Goal: Task Accomplishment & Management: Manage account settings

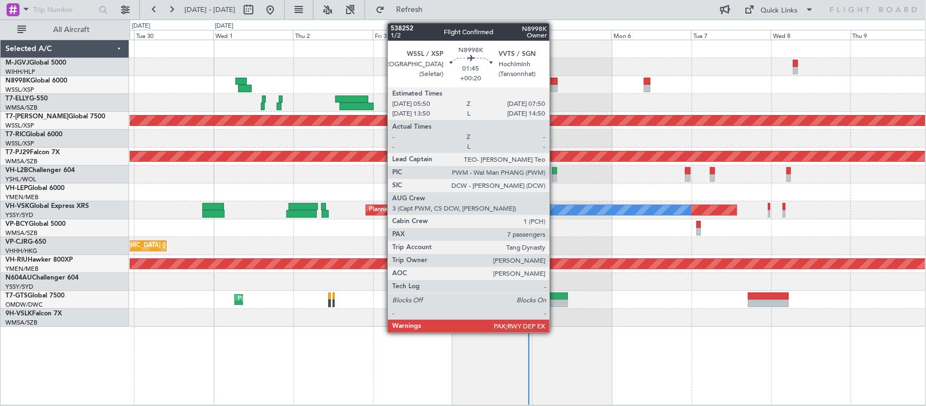
click at [555, 82] on div at bounding box center [553, 82] width 7 height 8
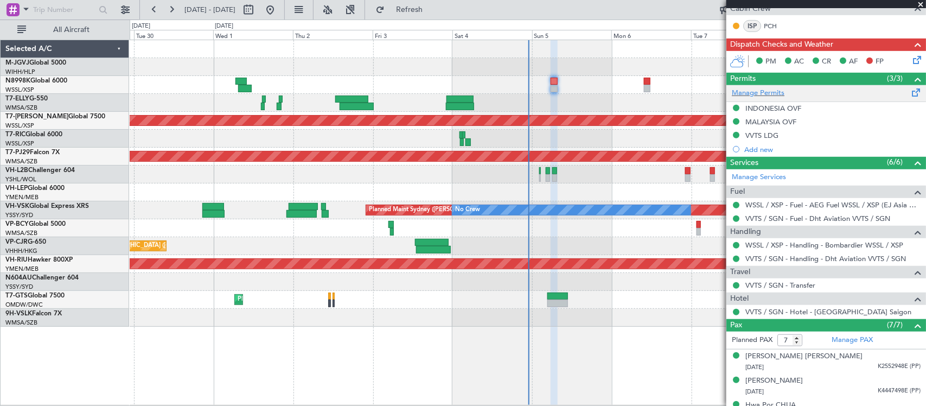
scroll to position [226, 0]
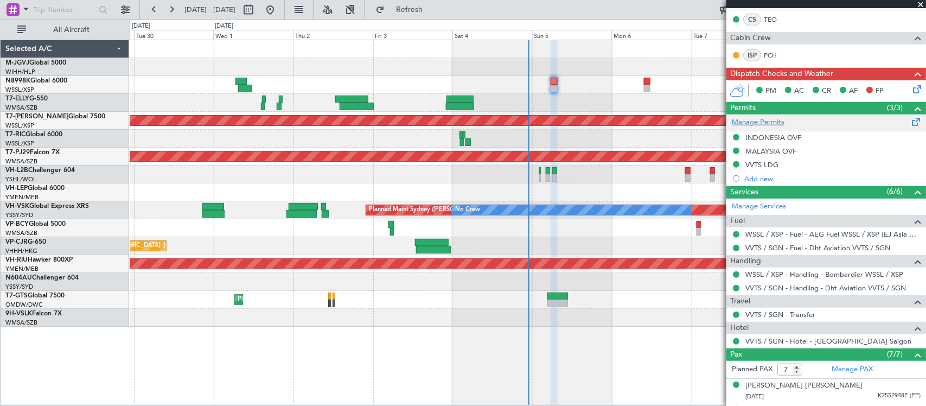
click at [776, 126] on link "Manage Permits" at bounding box center [757, 122] width 53 height 11
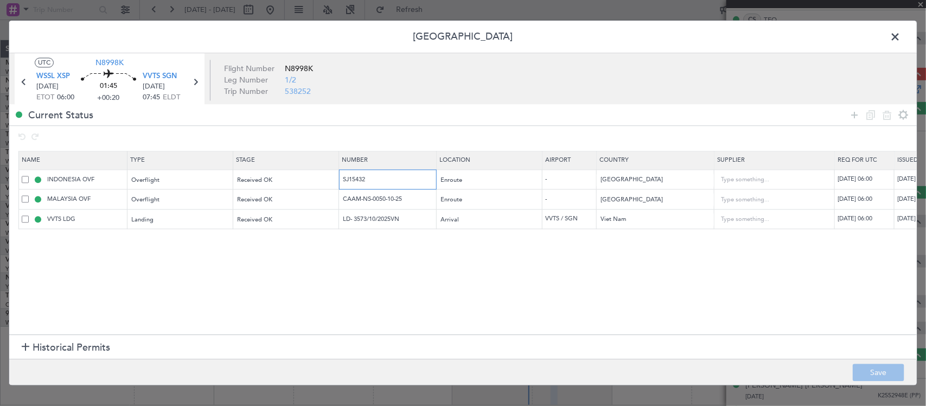
click at [358, 177] on input "SJ15432" at bounding box center [389, 179] width 94 height 9
click at [361, 196] on input "CAAM-NS-0050-10-25" at bounding box center [389, 199] width 94 height 9
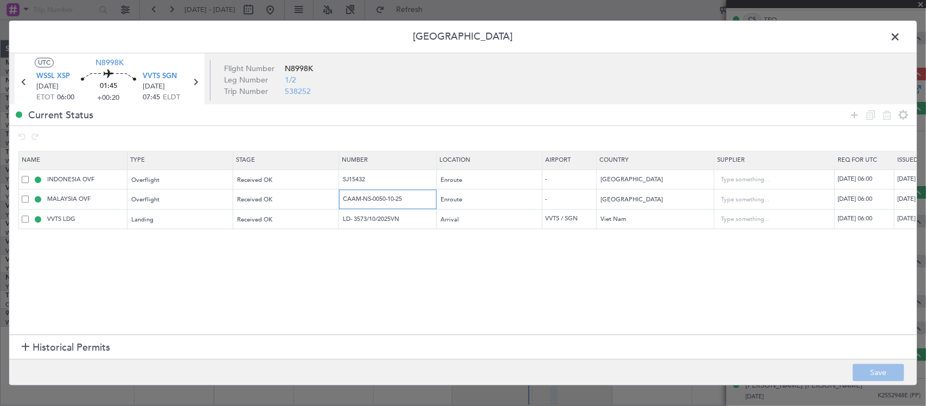
click at [361, 196] on input "CAAM-NS-0050-10-25" at bounding box center [389, 199] width 94 height 9
click at [365, 222] on input "LD- 3573/10/2025VN" at bounding box center [389, 218] width 94 height 9
click at [900, 40] on span at bounding box center [900, 40] width 0 height 22
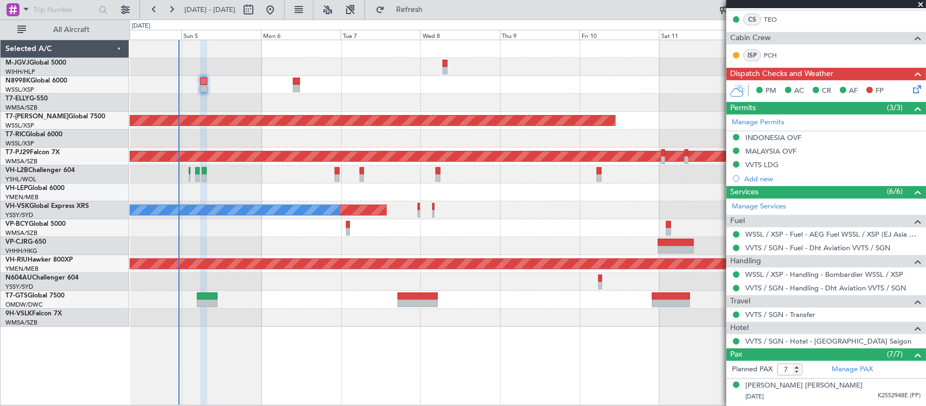
click at [331, 258] on div "Planned Maint [GEOGRAPHIC_DATA] (Seletar) Planned Maint [GEOGRAPHIC_DATA] (Sult…" at bounding box center [527, 183] width 795 height 286
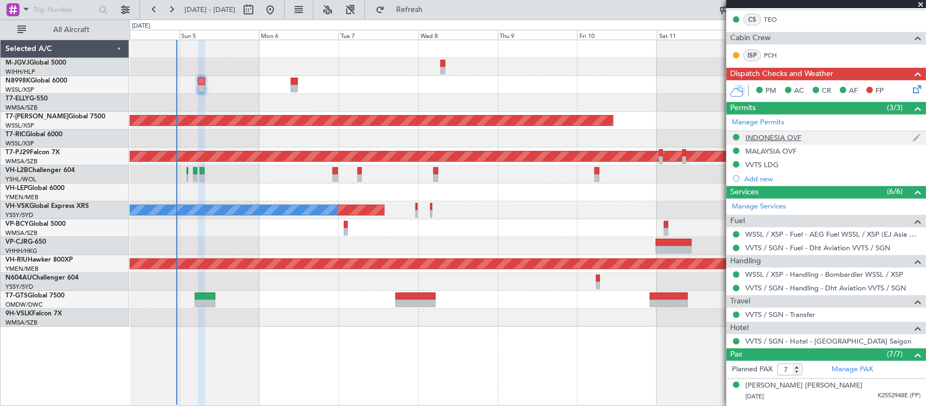
scroll to position [0, 0]
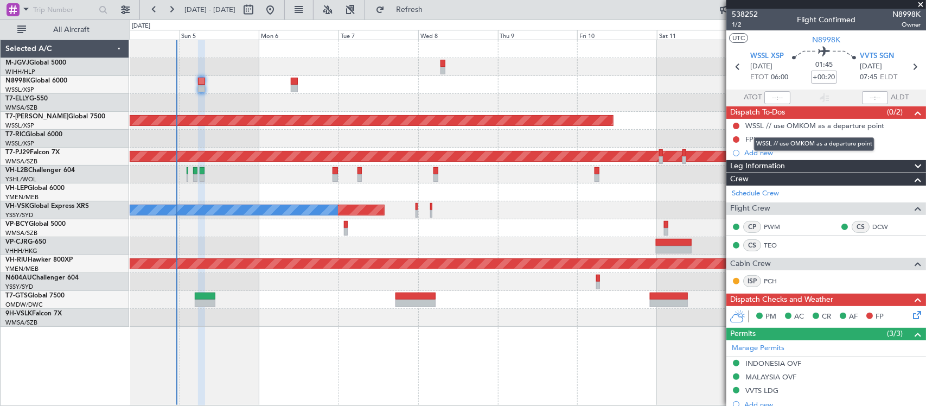
click at [753, 139] on mat-tooltip-component "WSSL // use OMKOM as a departure point" at bounding box center [814, 144] width 136 height 29
click at [748, 137] on div "FPL" at bounding box center [751, 138] width 12 height 9
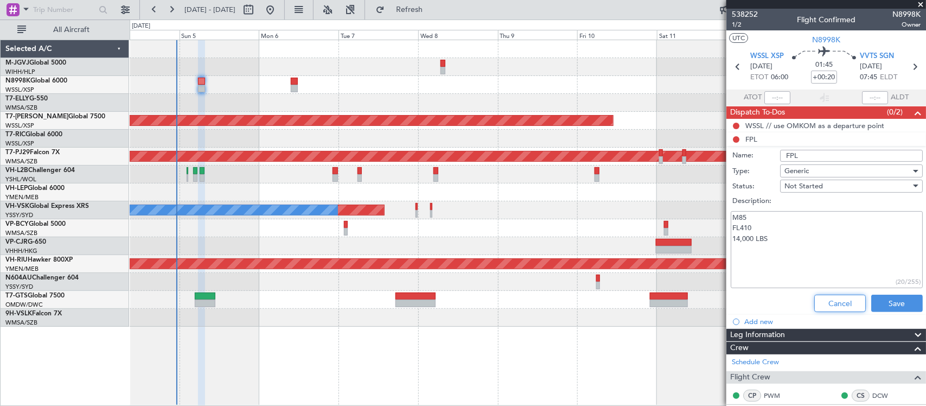
click at [843, 298] on button "Cancel" at bounding box center [840, 302] width 52 height 17
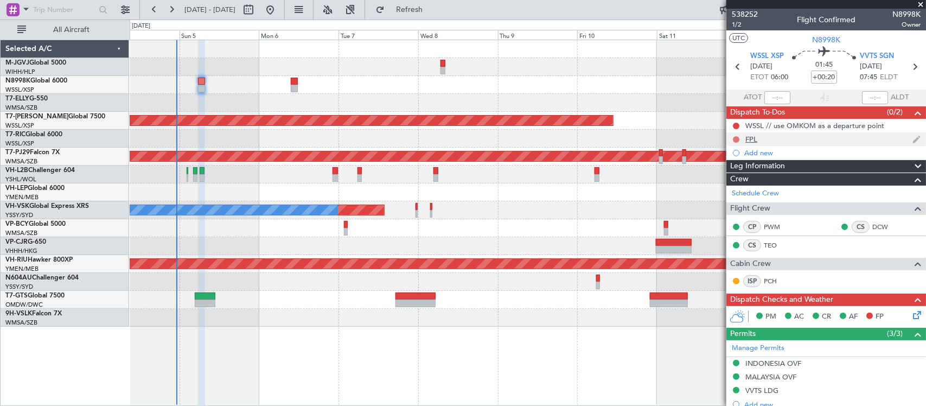
click at [734, 139] on button at bounding box center [736, 139] width 7 height 7
click at [739, 184] on span "Completed" at bounding box center [741, 187] width 36 height 11
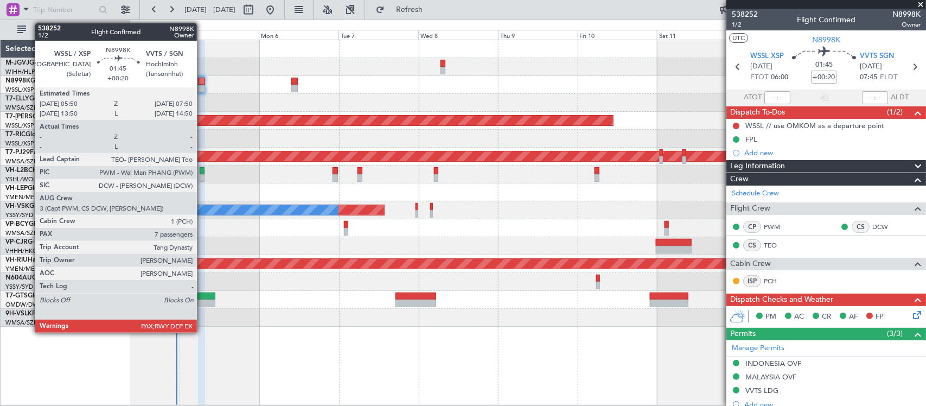
click at [202, 85] on div at bounding box center [201, 82] width 7 height 8
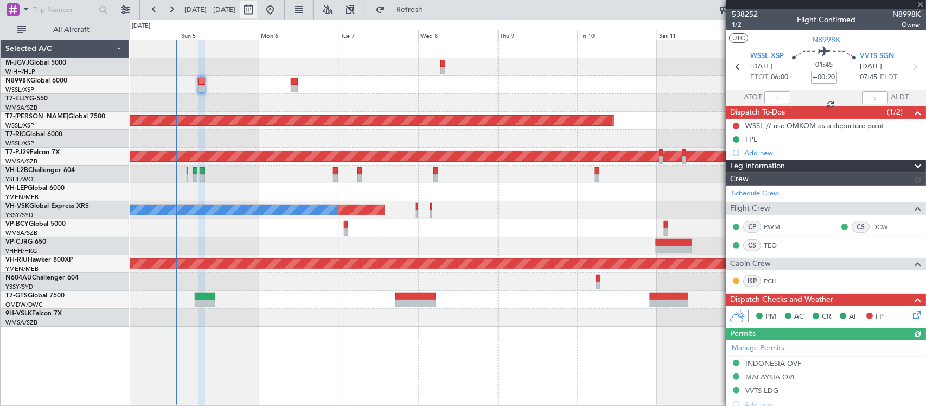
type input "[PERSON_NAME] (BTA)"
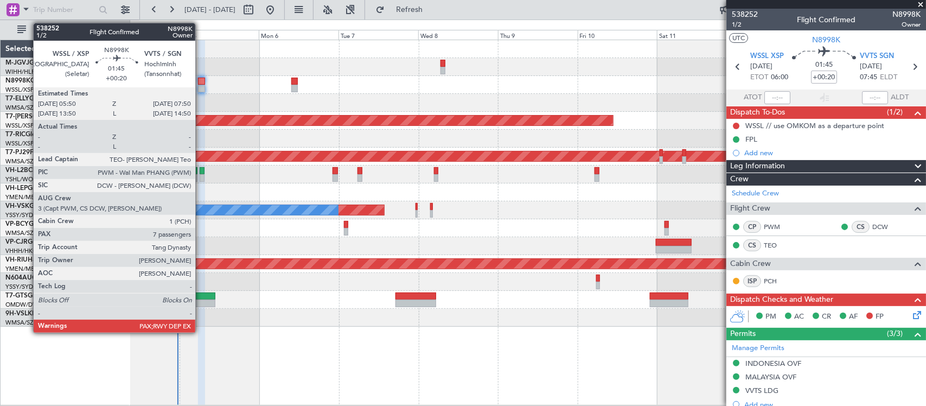
click at [201, 82] on div at bounding box center [201, 82] width 7 height 8
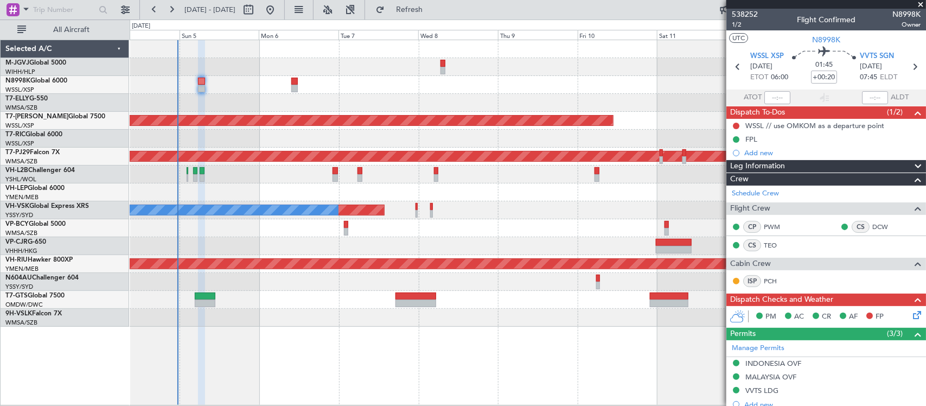
type input "[PERSON_NAME] (BTA)"
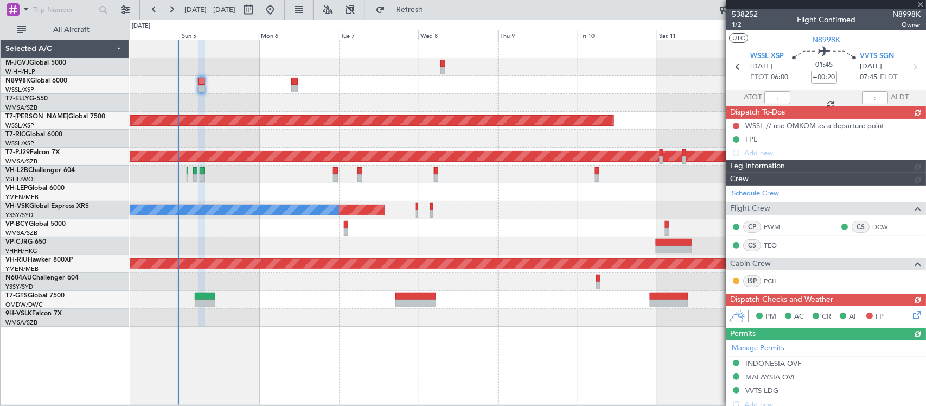
type input "[PERSON_NAME] (BTA)"
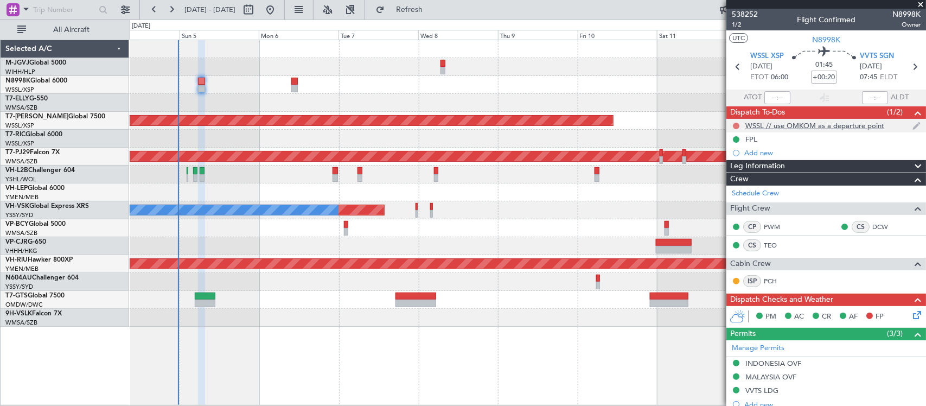
click at [736, 126] on button at bounding box center [736, 126] width 7 height 7
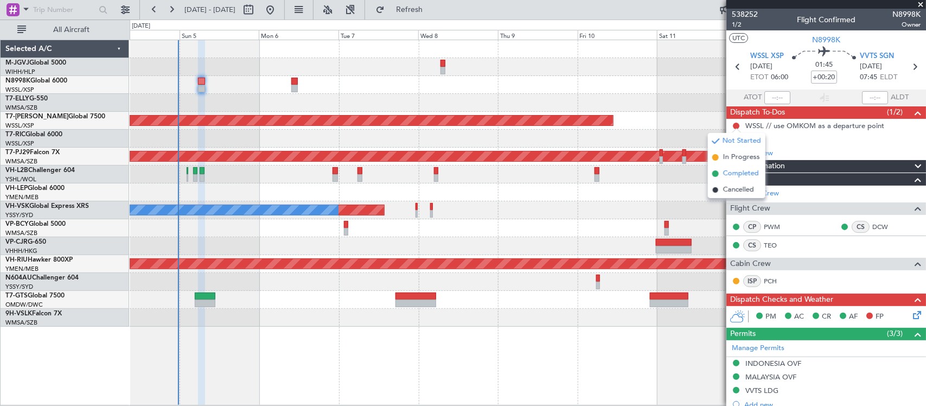
click at [729, 174] on span "Completed" at bounding box center [741, 173] width 36 height 11
click at [910, 316] on icon at bounding box center [914, 313] width 9 height 9
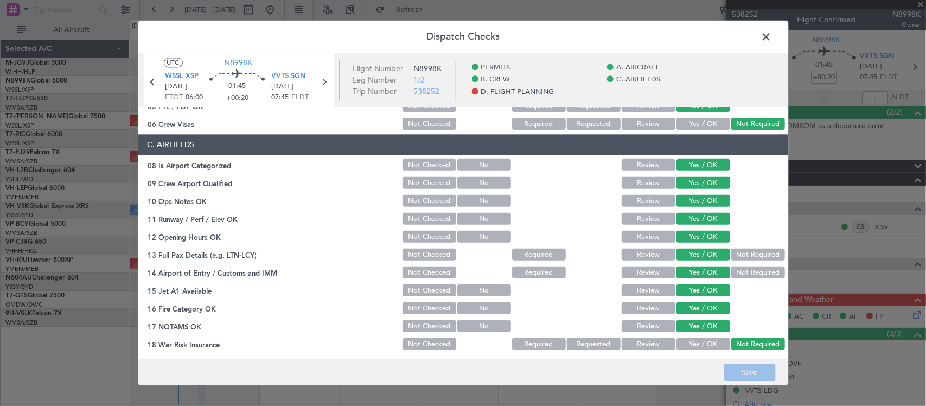
scroll to position [426, 0]
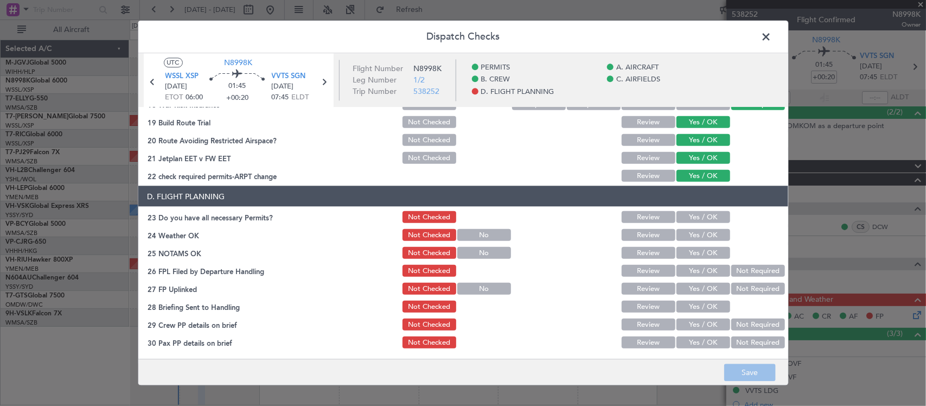
click at [703, 213] on button "Yes / OK" at bounding box center [703, 217] width 54 height 12
click at [705, 230] on button "Yes / OK" at bounding box center [703, 235] width 54 height 12
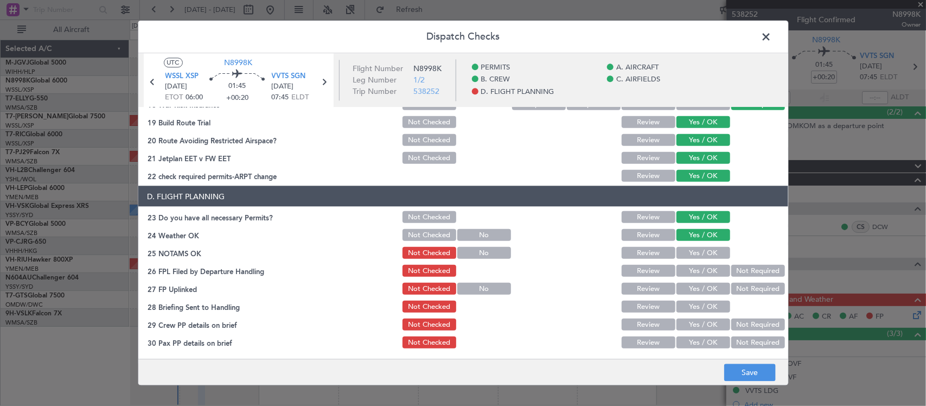
click at [705, 248] on button "Yes / OK" at bounding box center [703, 253] width 54 height 12
click at [703, 265] on button "Yes / OK" at bounding box center [703, 271] width 54 height 12
drag, startPoint x: 730, startPoint y: 259, endPoint x: 732, endPoint y: 265, distance: 6.2
click at [731, 259] on div at bounding box center [756, 252] width 55 height 15
click at [733, 267] on button "Not Required" at bounding box center [758, 271] width 54 height 12
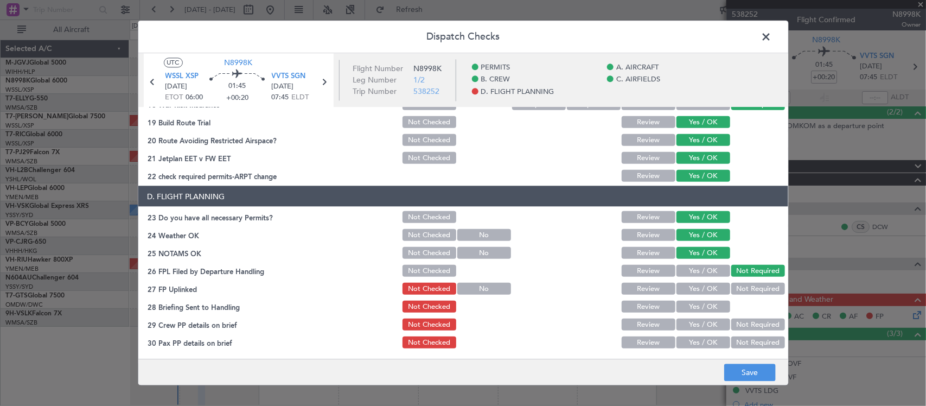
click at [703, 281] on div "Yes / OK" at bounding box center [702, 288] width 55 height 15
drag, startPoint x: 702, startPoint y: 286, endPoint x: 695, endPoint y: 289, distance: 8.1
click at [702, 287] on button "Yes / OK" at bounding box center [703, 288] width 54 height 12
click at [676, 303] on button "Yes / OK" at bounding box center [703, 306] width 54 height 12
click at [676, 319] on button "Yes / OK" at bounding box center [703, 324] width 54 height 12
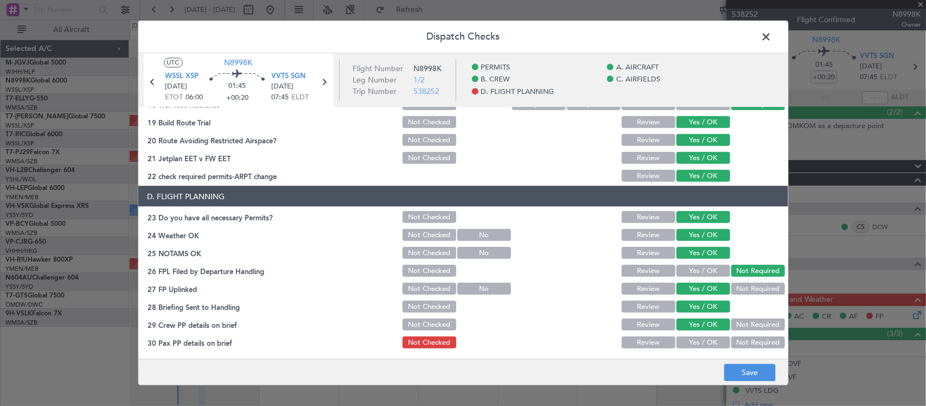
click at [693, 336] on button "Yes / OK" at bounding box center [703, 342] width 54 height 12
click at [641, 305] on button "Review" at bounding box center [648, 306] width 54 height 12
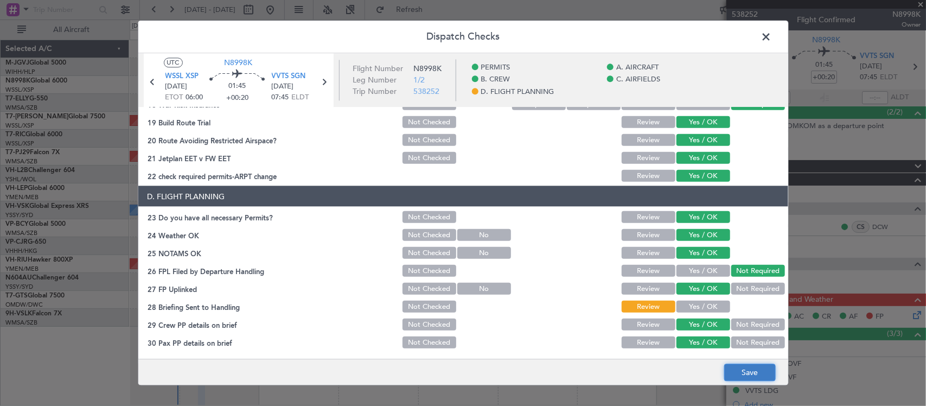
click at [744, 373] on button "Save" at bounding box center [750, 372] width 52 height 17
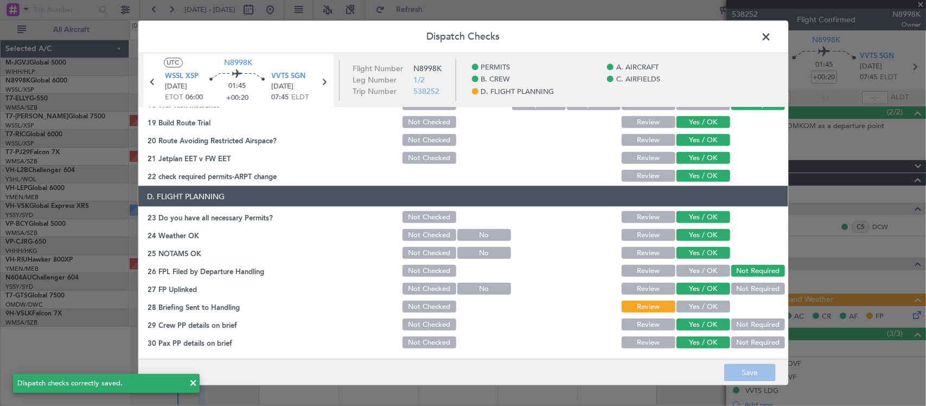
click at [772, 37] on span at bounding box center [772, 40] width 0 height 22
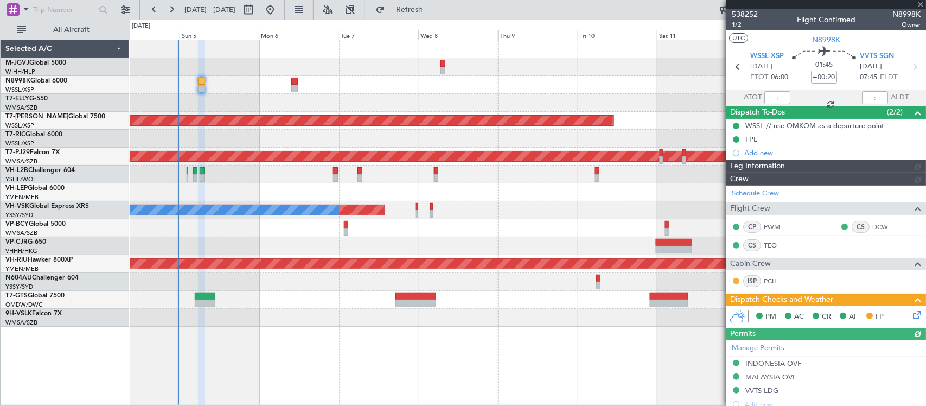
type input "[PERSON_NAME] (BTA)"
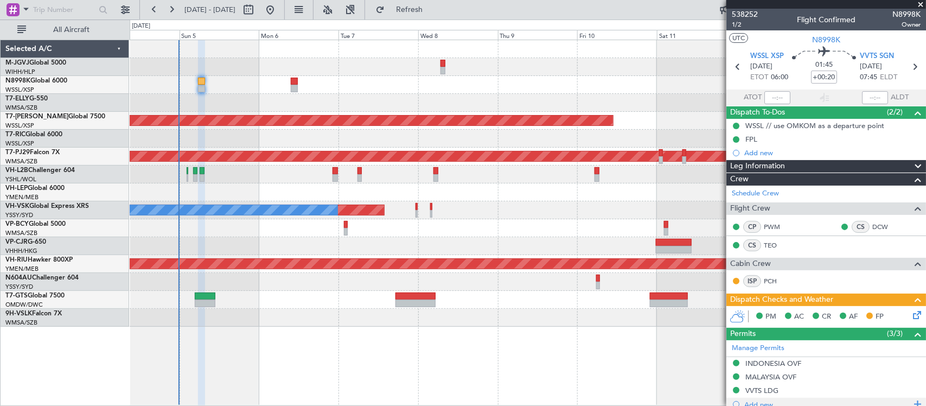
type input "[PERSON_NAME] (BTA)"
click at [435, 235] on div "Planned Maint [GEOGRAPHIC_DATA] (Seletar) Planned Maint [GEOGRAPHIC_DATA] (Sult…" at bounding box center [527, 183] width 795 height 286
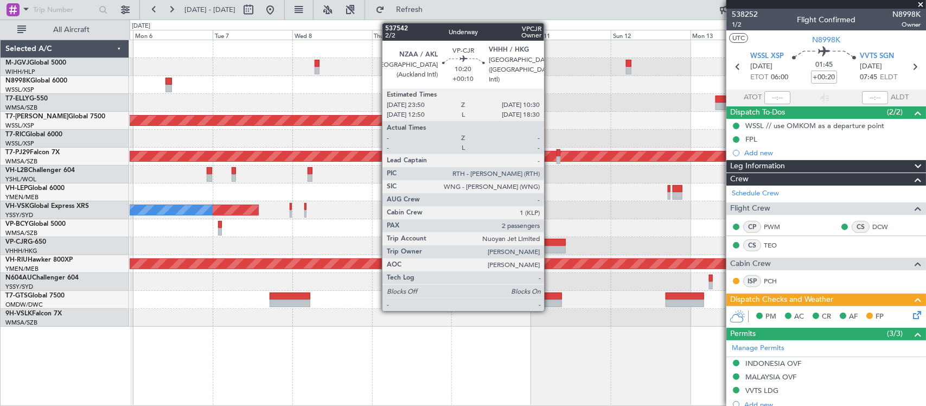
click at [549, 247] on div at bounding box center [548, 250] width 36 height 8
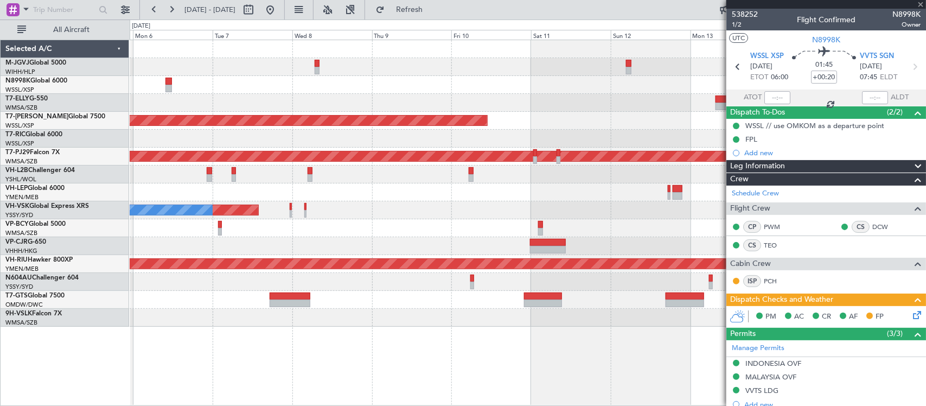
type input "+00:10"
type input "2"
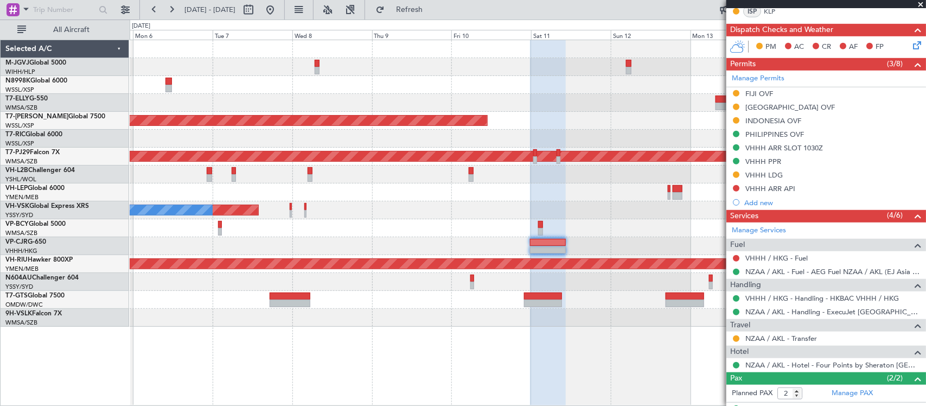
scroll to position [337, 0]
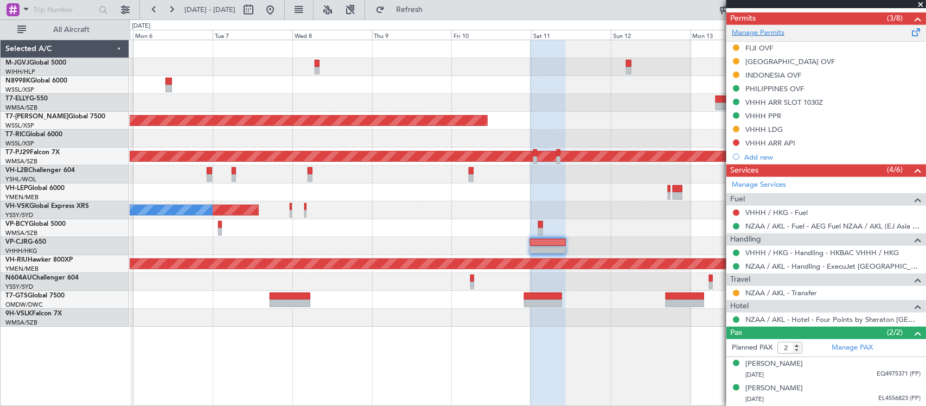
click at [752, 33] on link "Manage Permits" at bounding box center [757, 33] width 53 height 11
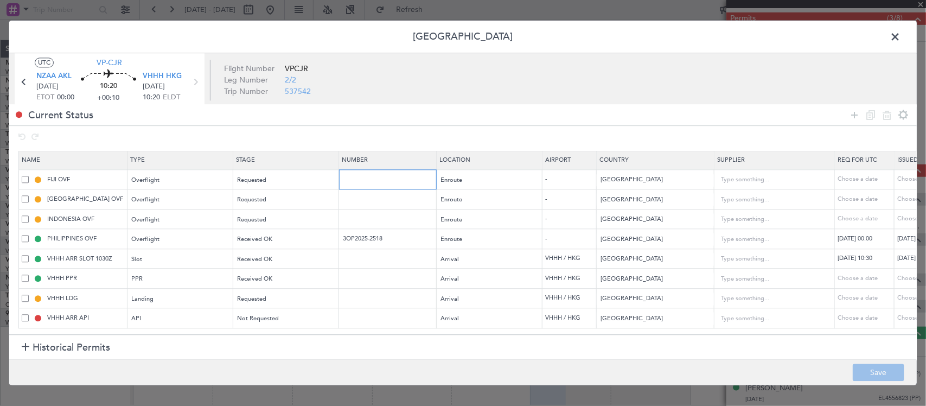
click at [373, 180] on input "text" at bounding box center [389, 179] width 94 height 9
paste input "OP 354/2025"
type input "OP 354/2025"
click at [899, 179] on div "Choose a date" at bounding box center [925, 179] width 56 height 9
select select "10"
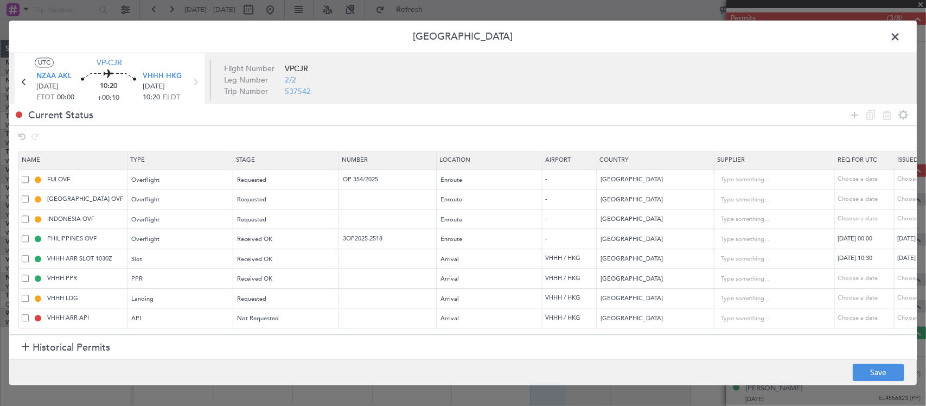
select select "2025"
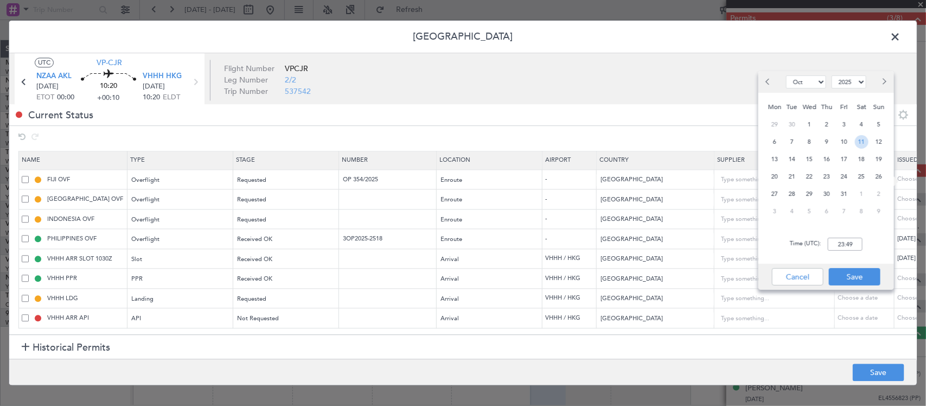
click at [864, 143] on span "11" at bounding box center [862, 142] width 14 height 14
type input "00:00"
click at [845, 247] on input "00:00" at bounding box center [844, 243] width 35 height 13
click at [843, 277] on button "Save" at bounding box center [854, 276] width 52 height 17
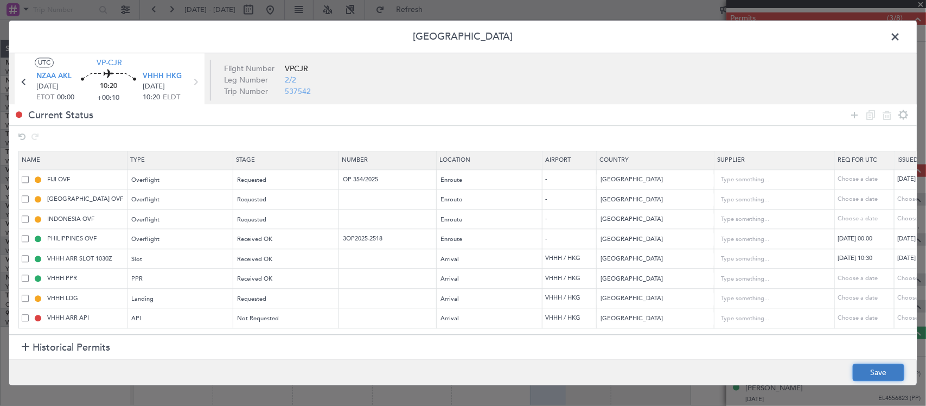
click at [870, 369] on button "Save" at bounding box center [878, 372] width 52 height 17
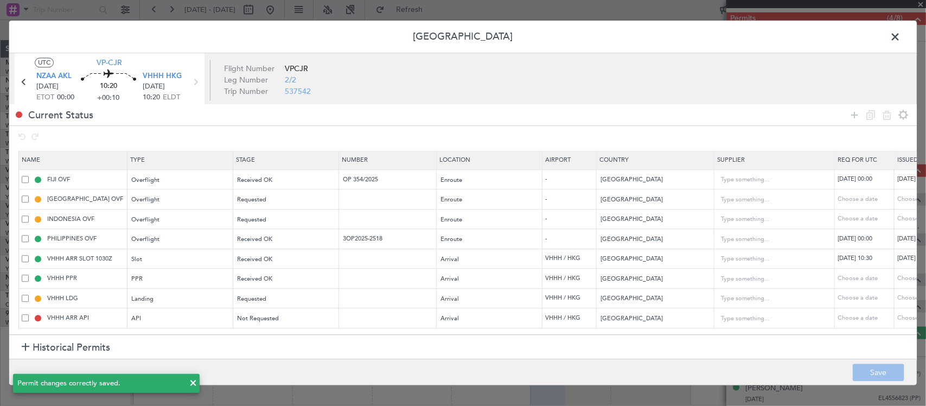
click at [900, 36] on span at bounding box center [900, 40] width 0 height 22
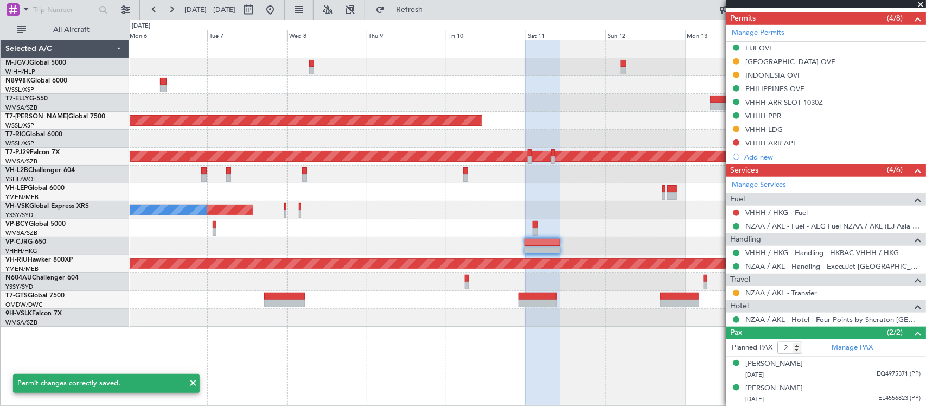
click at [495, 201] on div at bounding box center [527, 192] width 795 height 18
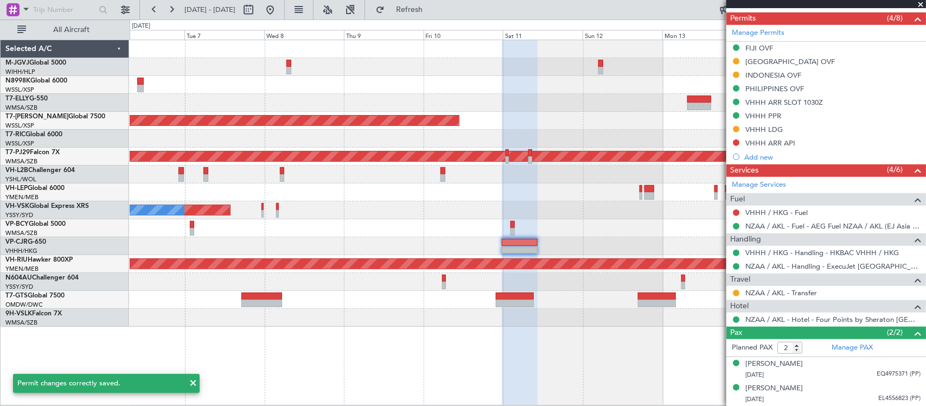
click at [625, 205] on div "Planned Maint Sydney ([PERSON_NAME] Intl) No Crew" at bounding box center [527, 210] width 795 height 18
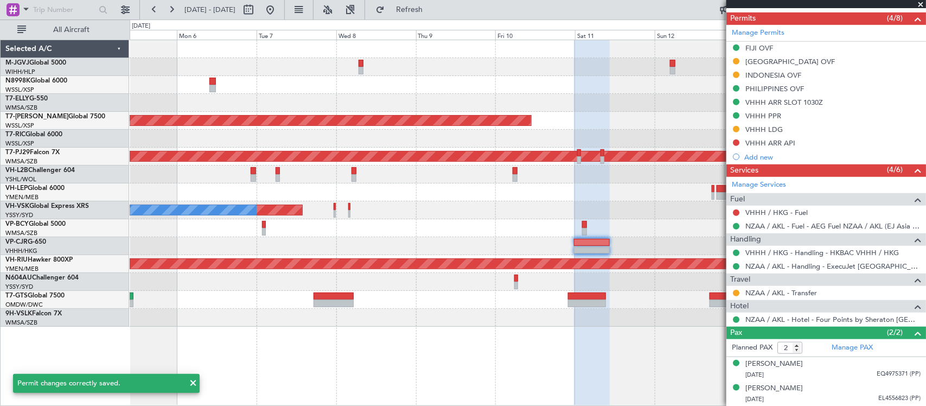
click at [566, 217] on div "Planned Maint Sydney ([PERSON_NAME] Intl) No Crew" at bounding box center [527, 210] width 795 height 18
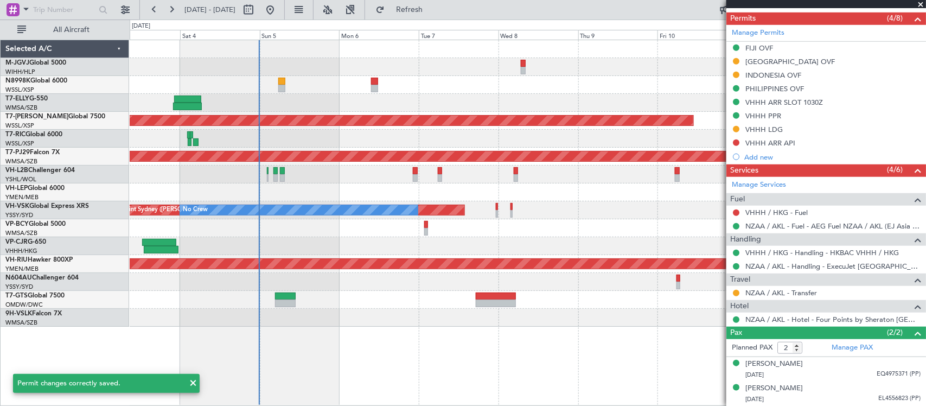
click at [578, 227] on div at bounding box center [527, 228] width 795 height 18
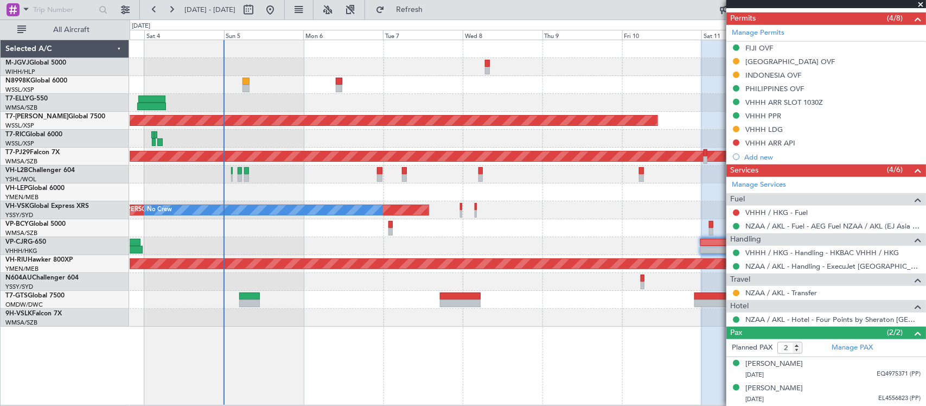
click at [568, 224] on div at bounding box center [527, 228] width 795 height 18
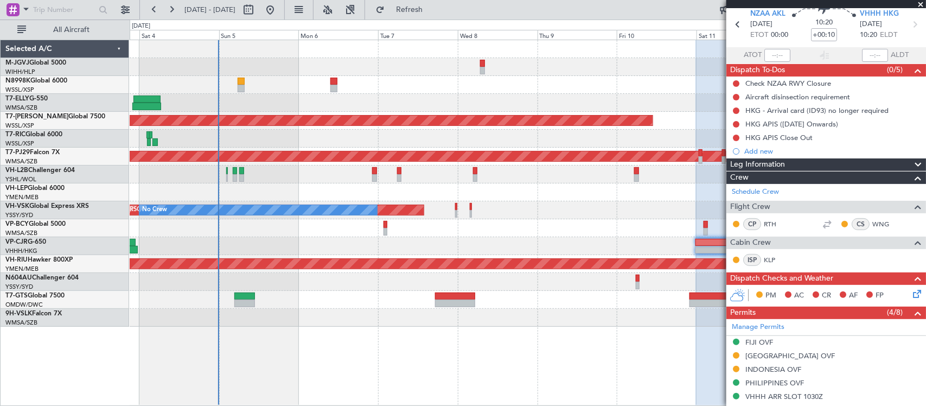
scroll to position [0, 0]
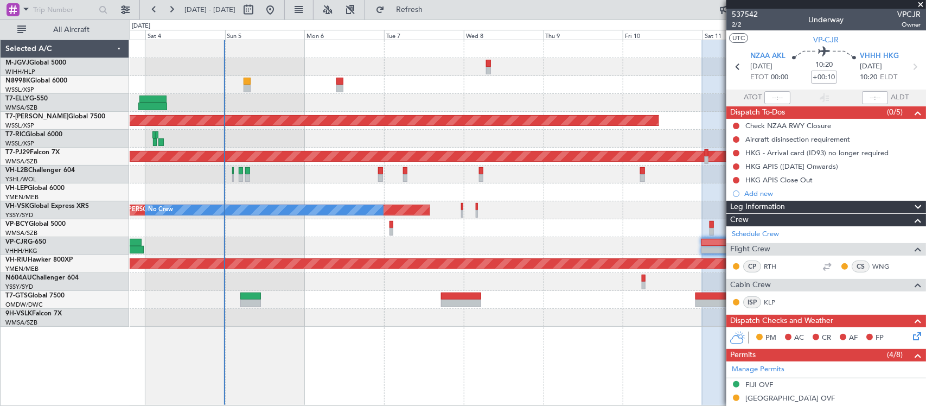
click at [663, 225] on div at bounding box center [527, 228] width 795 height 18
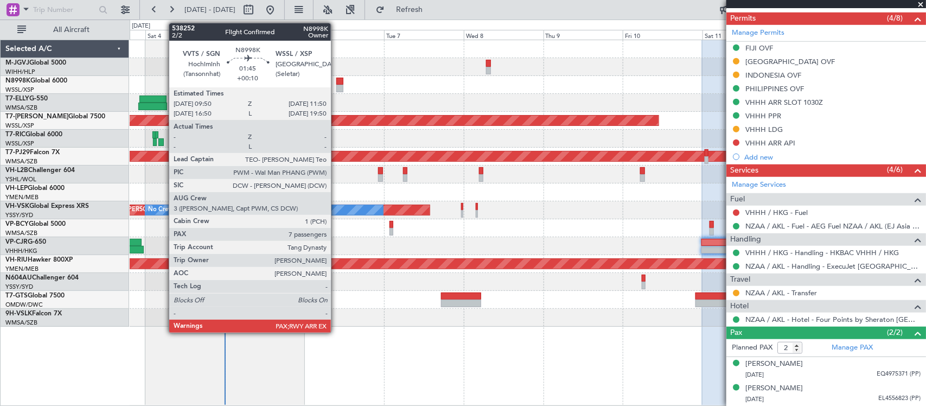
click at [336, 87] on div at bounding box center [339, 89] width 7 height 8
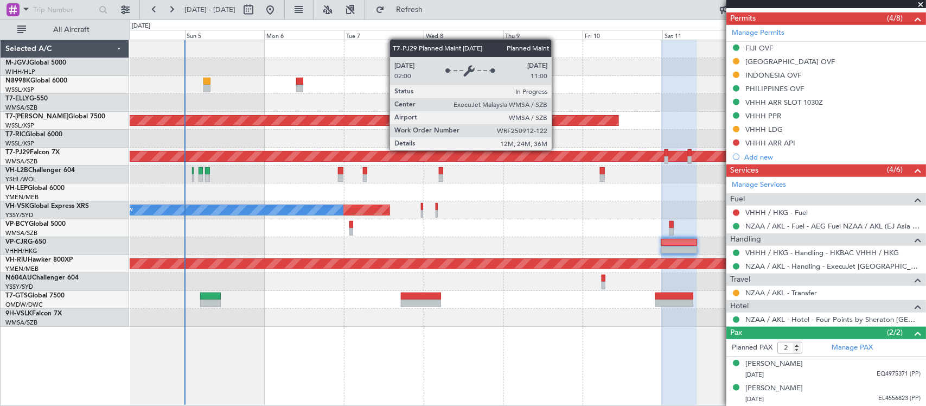
click at [516, 153] on div "Planned Maint [GEOGRAPHIC_DATA] (Sultan [PERSON_NAME] [PERSON_NAME] - Subang)" at bounding box center [527, 156] width 2385 height 11
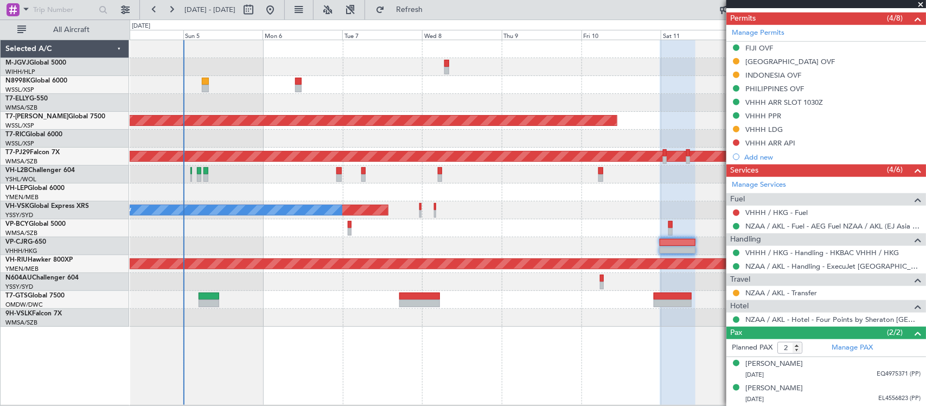
click at [541, 202] on div "Planned Maint Sydney ([PERSON_NAME] Intl) No Crew" at bounding box center [527, 210] width 795 height 18
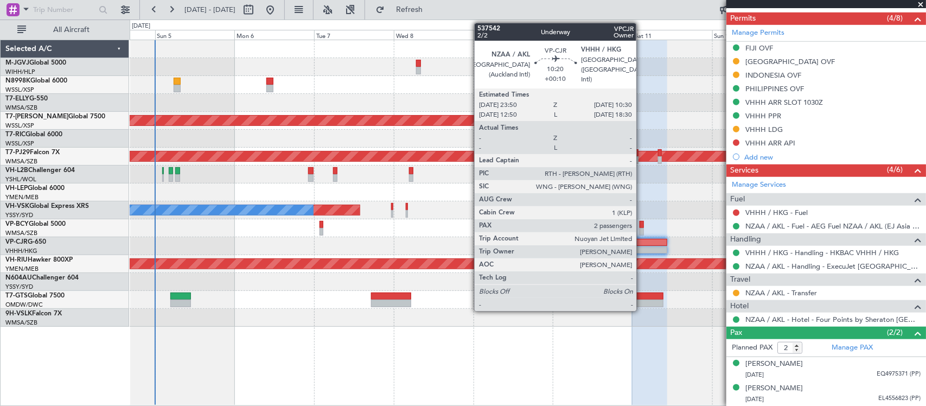
click at [641, 245] on div at bounding box center [649, 243] width 36 height 8
